Goal: Task Accomplishment & Management: Complete application form

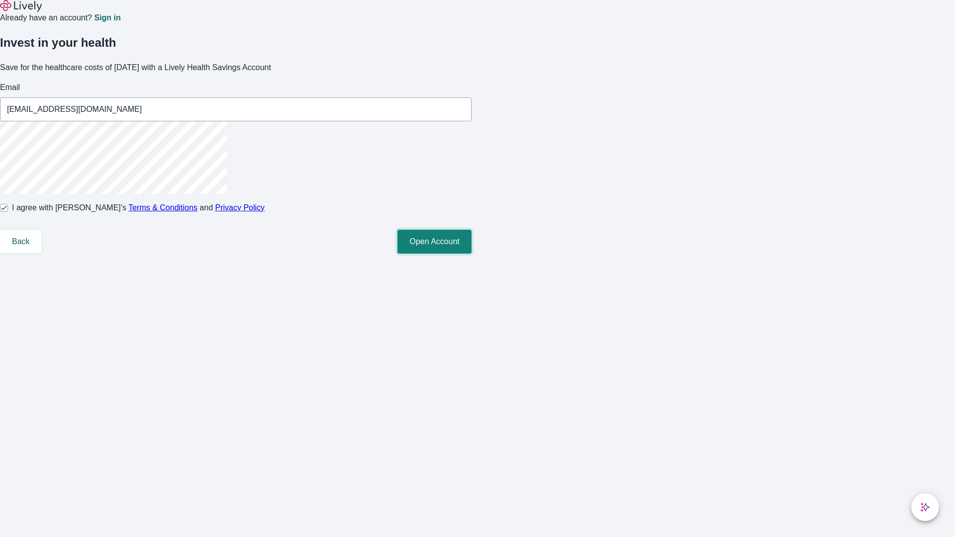
click at [472, 254] on button "Open Account" at bounding box center [435, 242] width 74 height 24
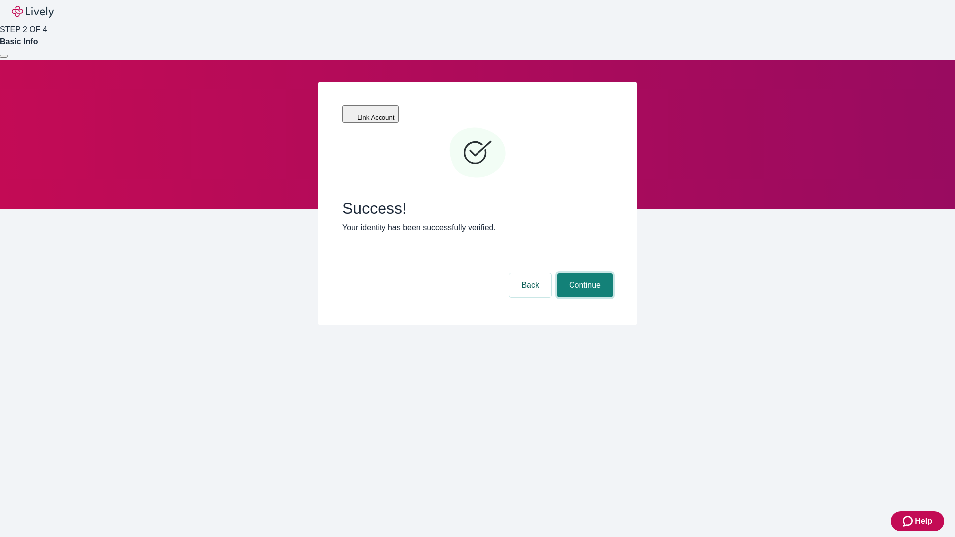
click at [584, 274] on button "Continue" at bounding box center [585, 286] width 56 height 24
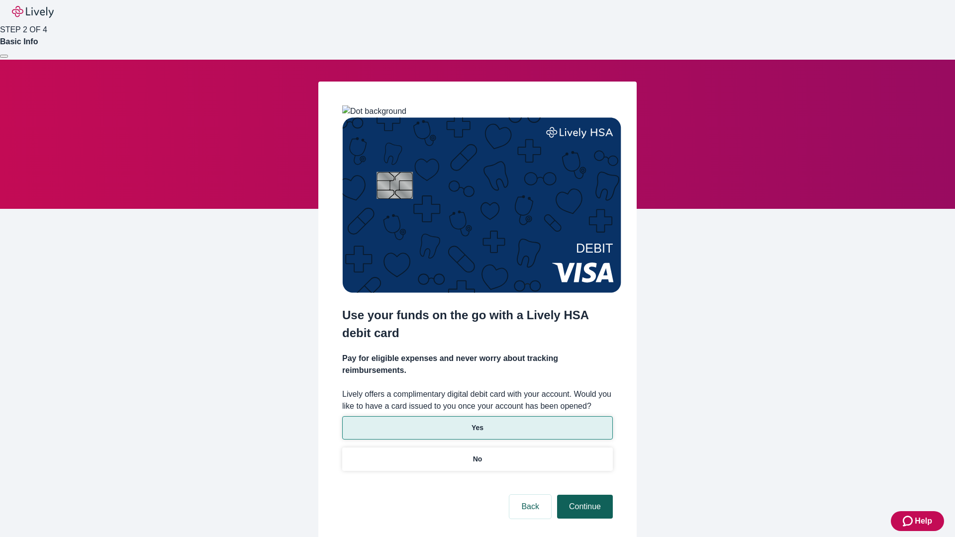
click at [477, 454] on p "No" at bounding box center [477, 459] width 9 height 10
click at [584, 495] on button "Continue" at bounding box center [585, 507] width 56 height 24
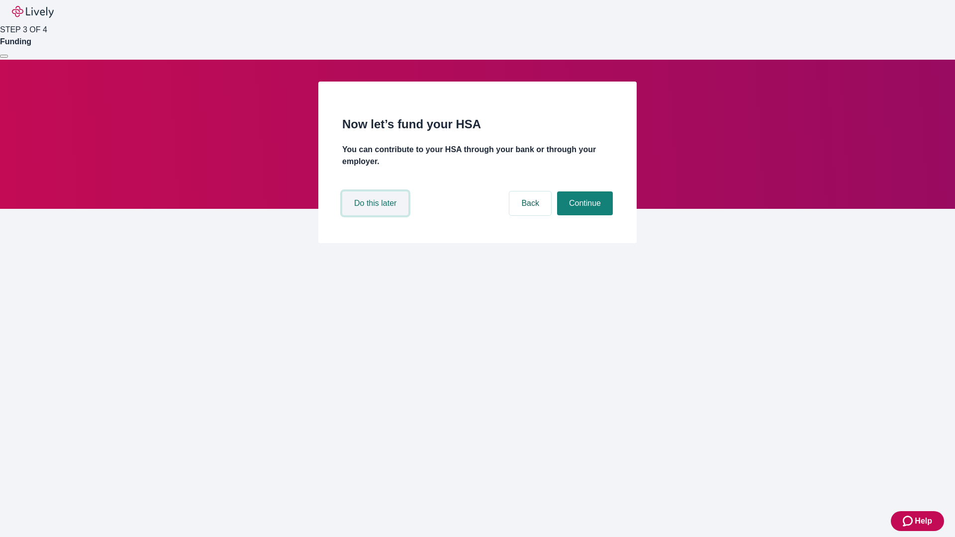
click at [377, 215] on button "Do this later" at bounding box center [375, 204] width 66 height 24
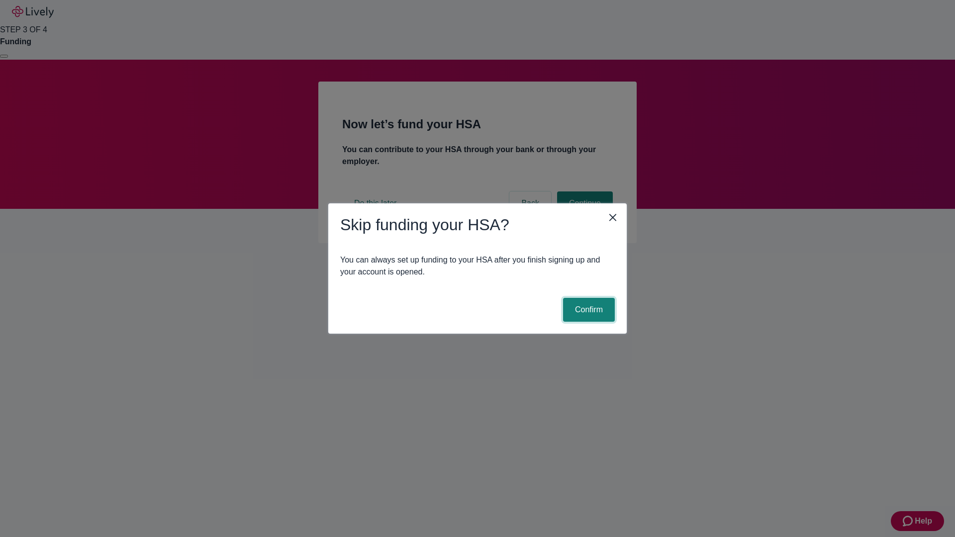
click at [588, 310] on button "Confirm" at bounding box center [589, 310] width 52 height 24
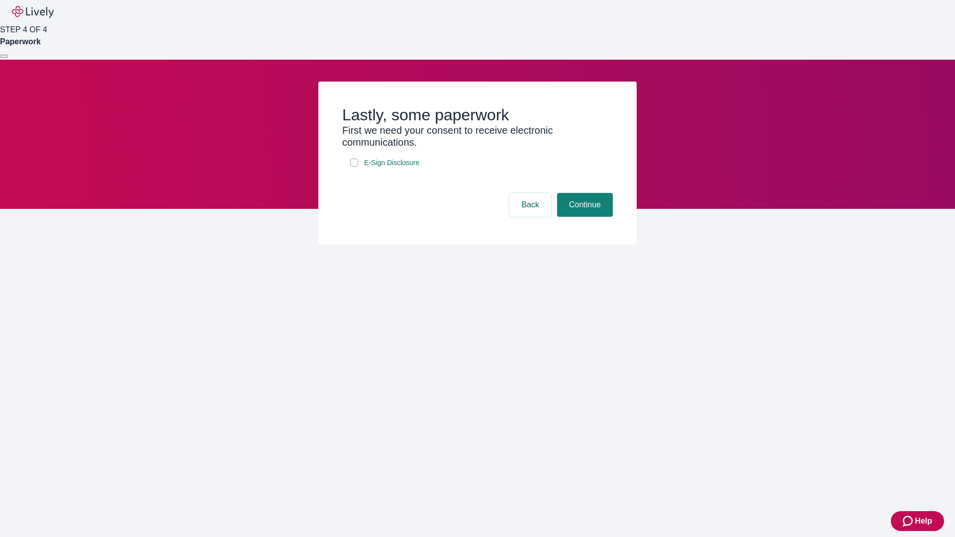
click at [354, 167] on input "E-Sign Disclosure" at bounding box center [354, 163] width 8 height 8
checkbox input "true"
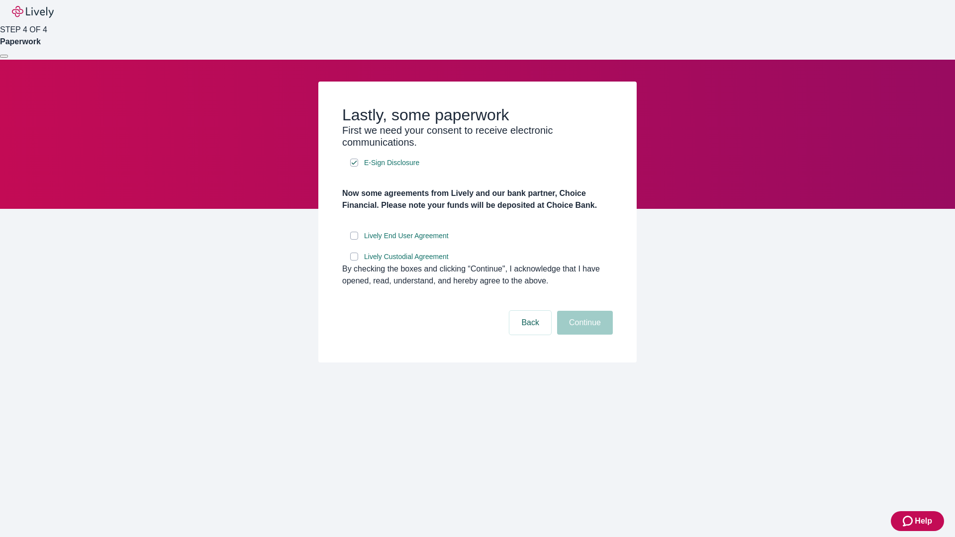
click at [354, 240] on input "Lively End User Agreement" at bounding box center [354, 236] width 8 height 8
checkbox input "true"
click at [354, 261] on input "Lively Custodial Agreement" at bounding box center [354, 257] width 8 height 8
checkbox input "true"
click at [584, 335] on button "Continue" at bounding box center [585, 323] width 56 height 24
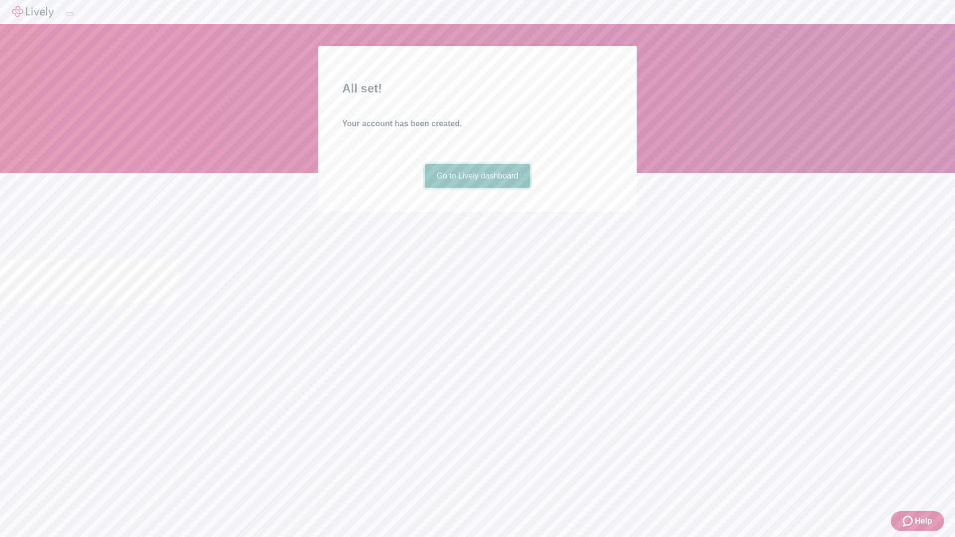
click at [477, 188] on link "Go to Lively dashboard" at bounding box center [478, 176] width 106 height 24
